Goal: Task Accomplishment & Management: Use online tool/utility

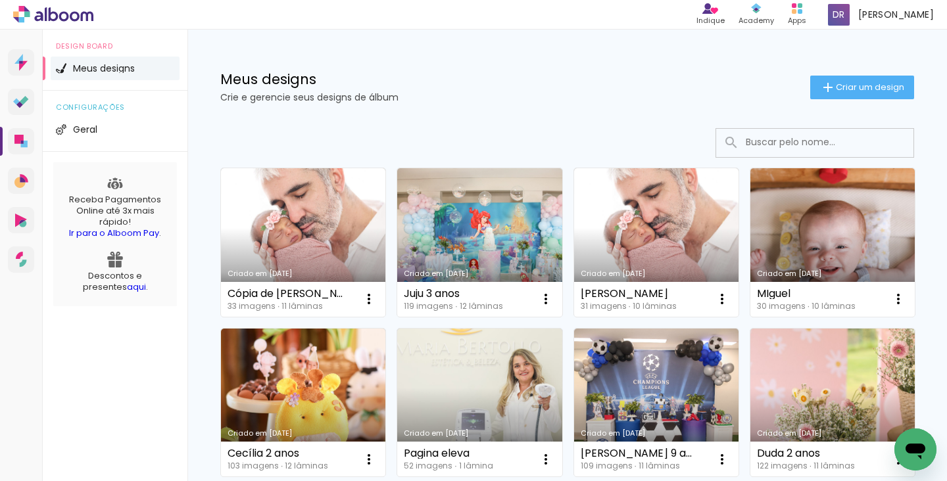
click at [20, 141] on icon at bounding box center [18, 139] width 9 height 9
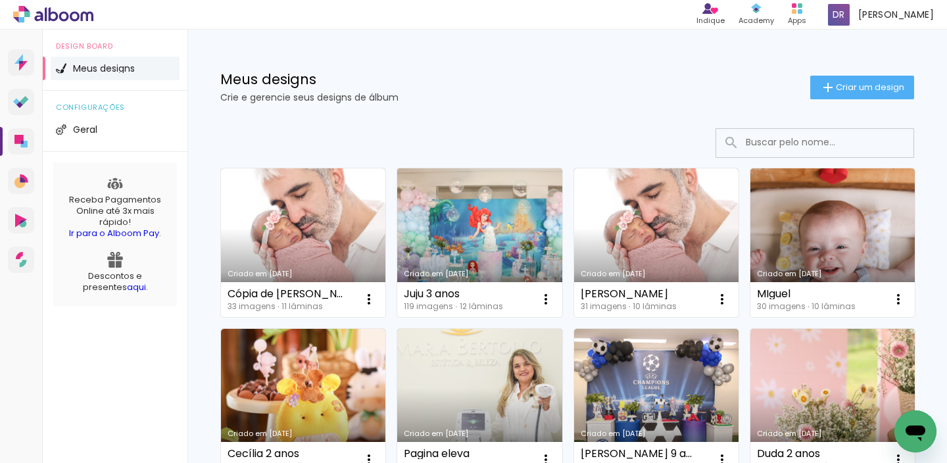
click at [466, 229] on link "Criado em [DATE]" at bounding box center [479, 242] width 164 height 149
